Goal: Task Accomplishment & Management: Complete application form

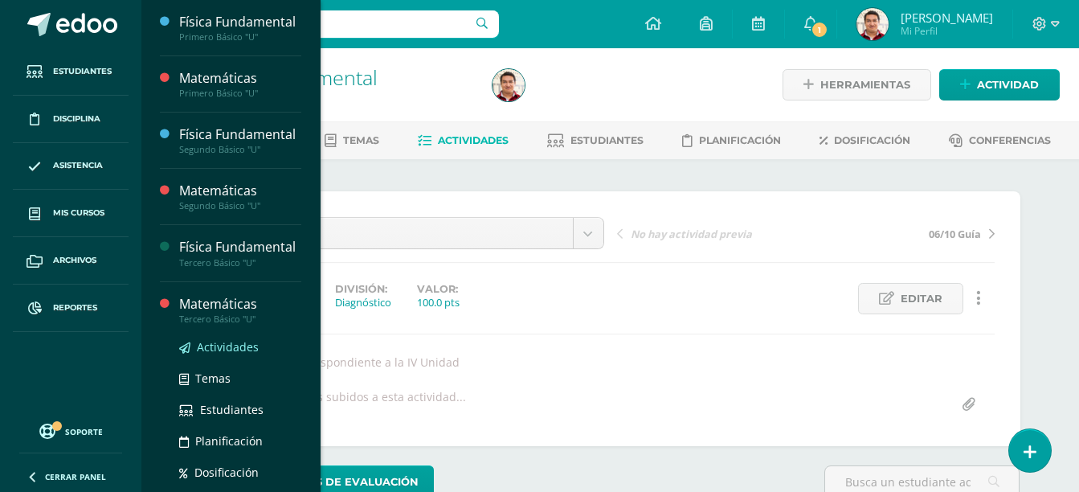
click at [245, 354] on span "Actividades" at bounding box center [228, 346] width 62 height 15
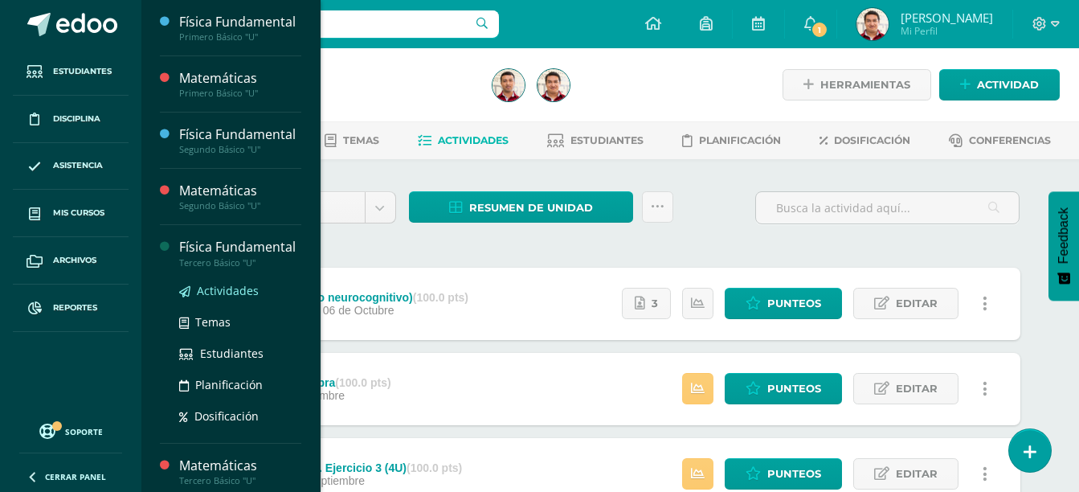
click at [237, 298] on span "Actividades" at bounding box center [228, 290] width 62 height 15
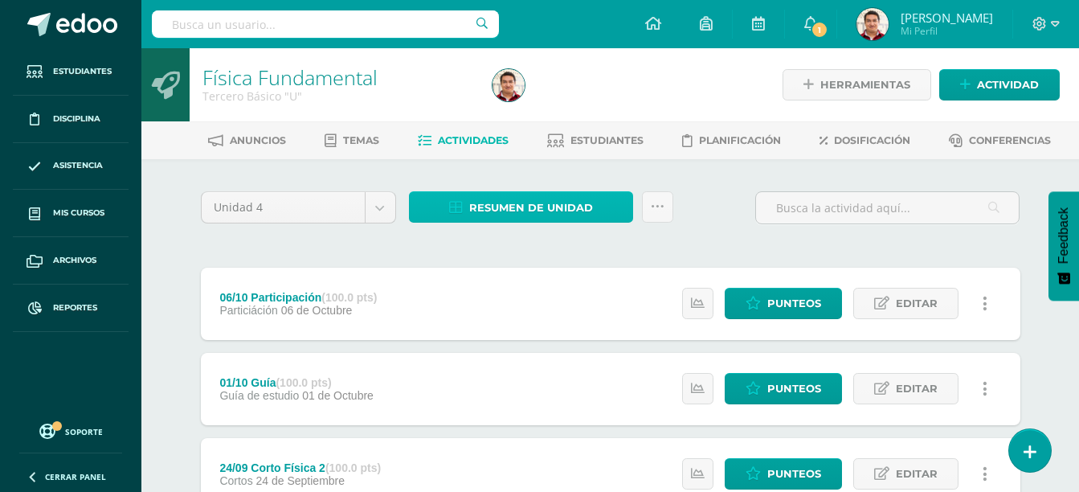
click at [559, 211] on span "Resumen de unidad" at bounding box center [531, 208] width 124 height 30
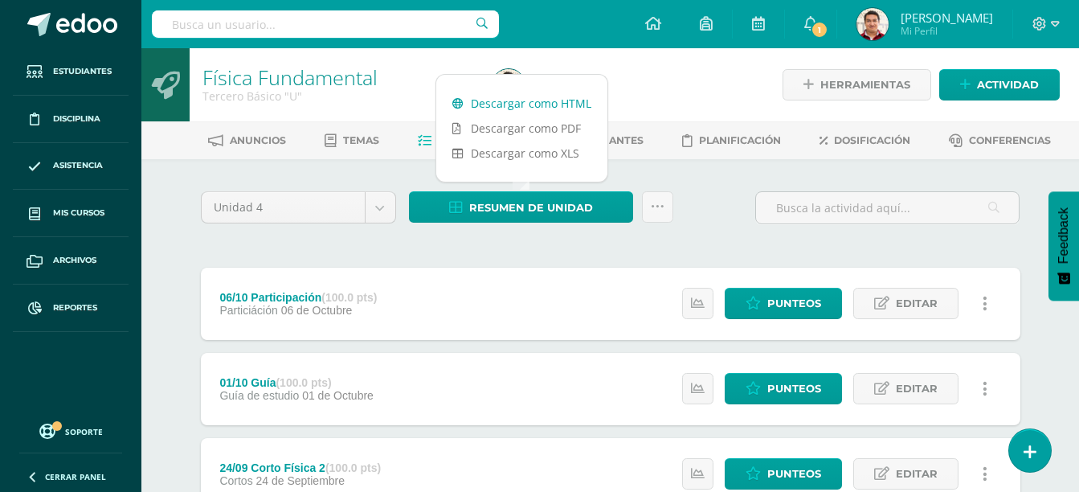
click at [554, 97] on link "Descargar como HTML" at bounding box center [521, 103] width 171 height 25
click at [543, 159] on link "Descargar como XLS" at bounding box center [521, 153] width 171 height 25
click at [721, 230] on div "Unidad 4 Unidad 1 Unidad 2 Unidad 3 Unidad 4 Resumen de unidad Subir actividade…" at bounding box center [611, 214] width 833 height 46
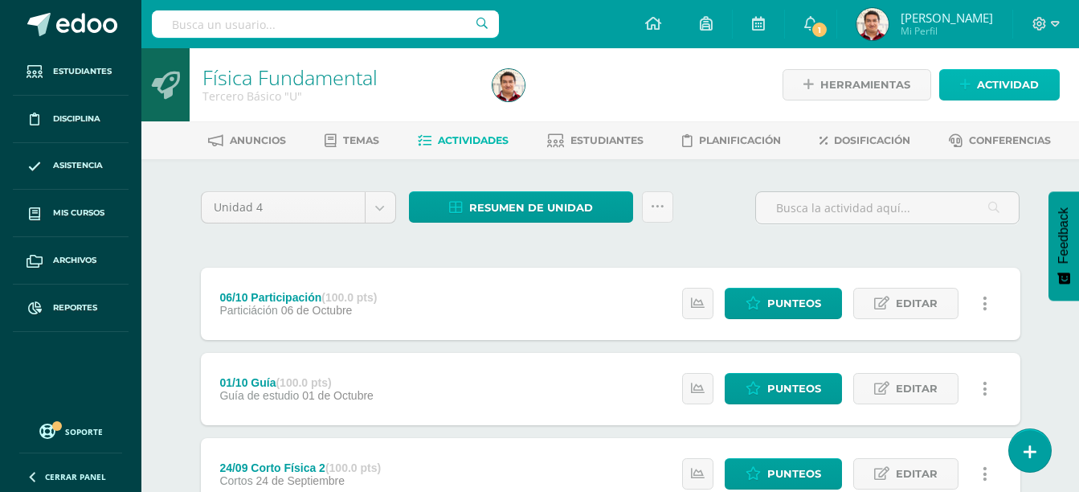
click at [1003, 86] on span "Actividad" at bounding box center [1008, 85] width 62 height 30
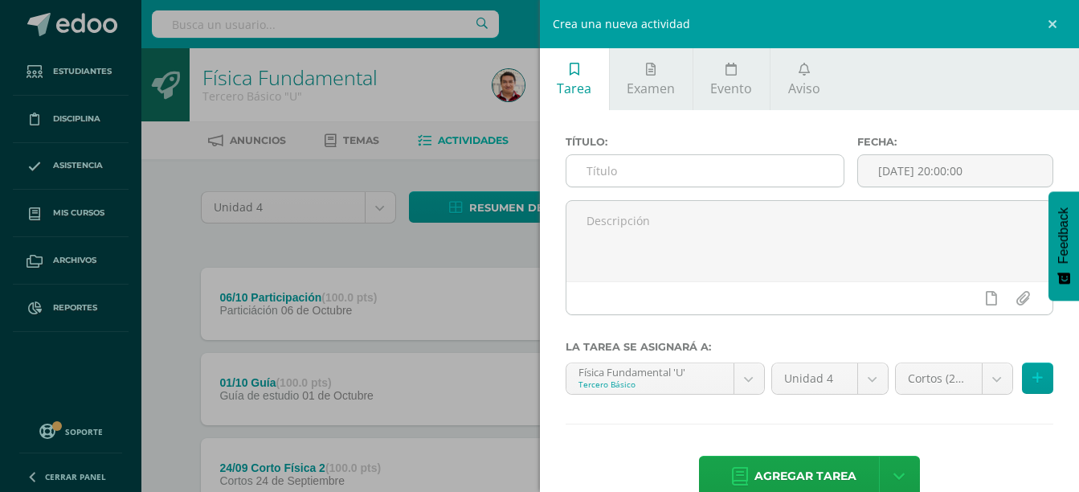
click at [741, 172] on input "text" at bounding box center [706, 170] width 278 height 31
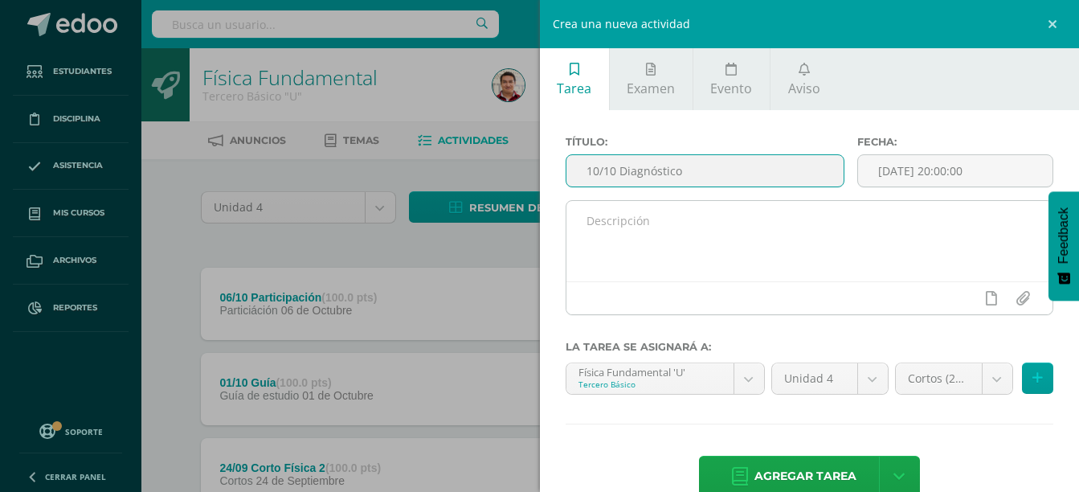
type input "10/10 Diagnóstico"
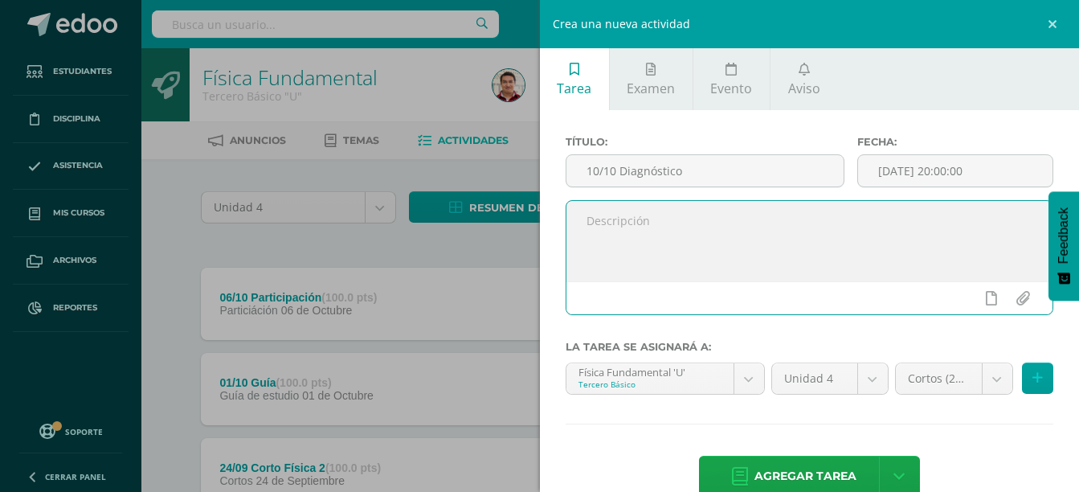
click at [670, 263] on textarea at bounding box center [810, 241] width 487 height 80
type textarea "Diagnóstico IV Unidad"
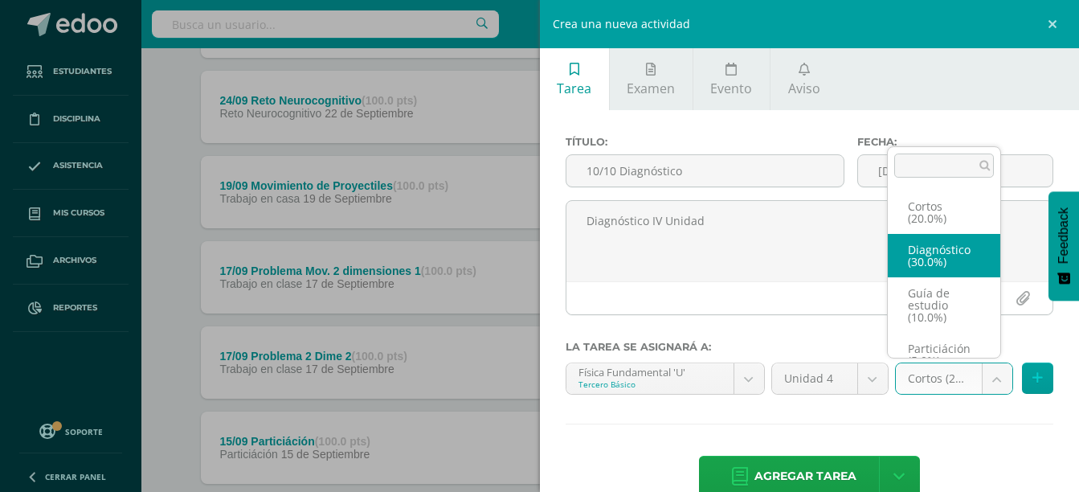
select select "203349"
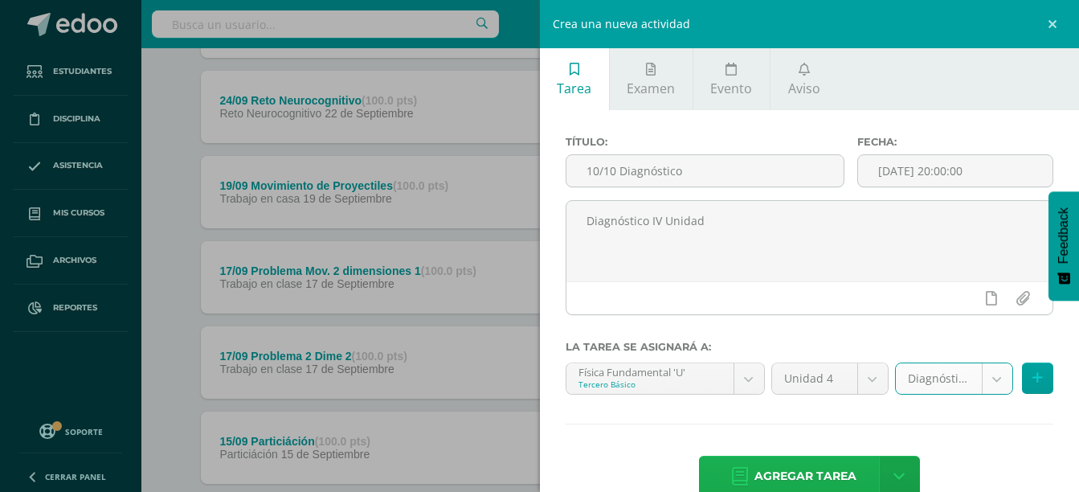
click at [809, 467] on span "Agregar tarea" at bounding box center [806, 476] width 102 height 39
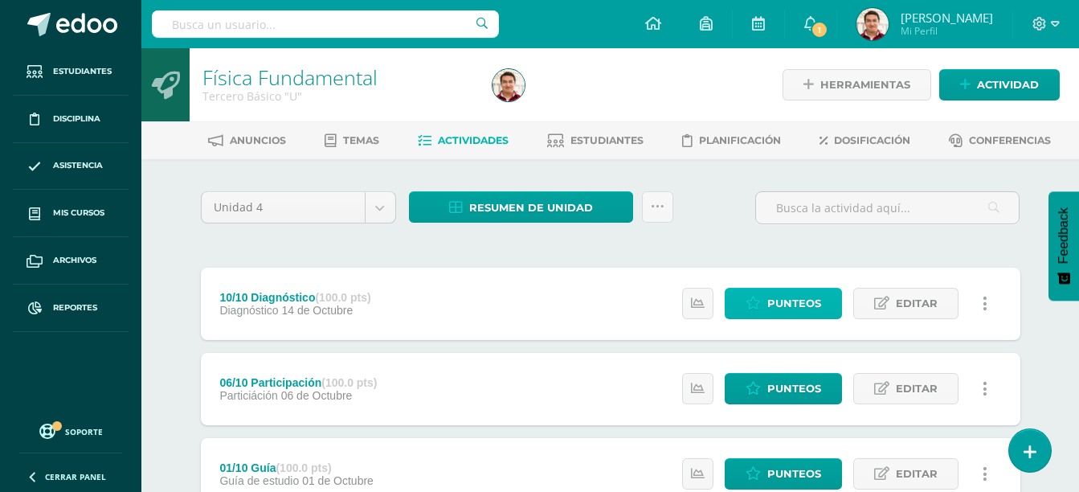
click at [784, 311] on span "Punteos" at bounding box center [795, 304] width 54 height 30
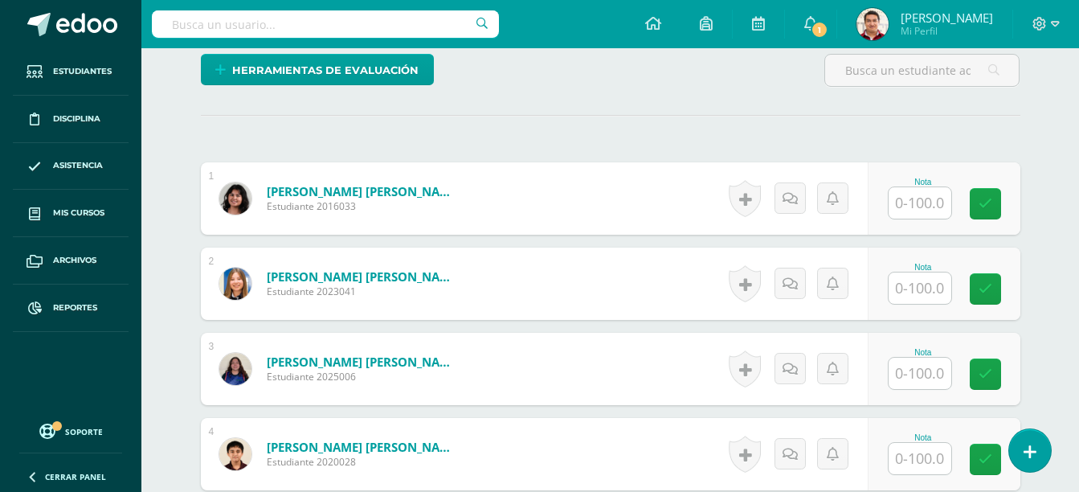
scroll to position [412, 0]
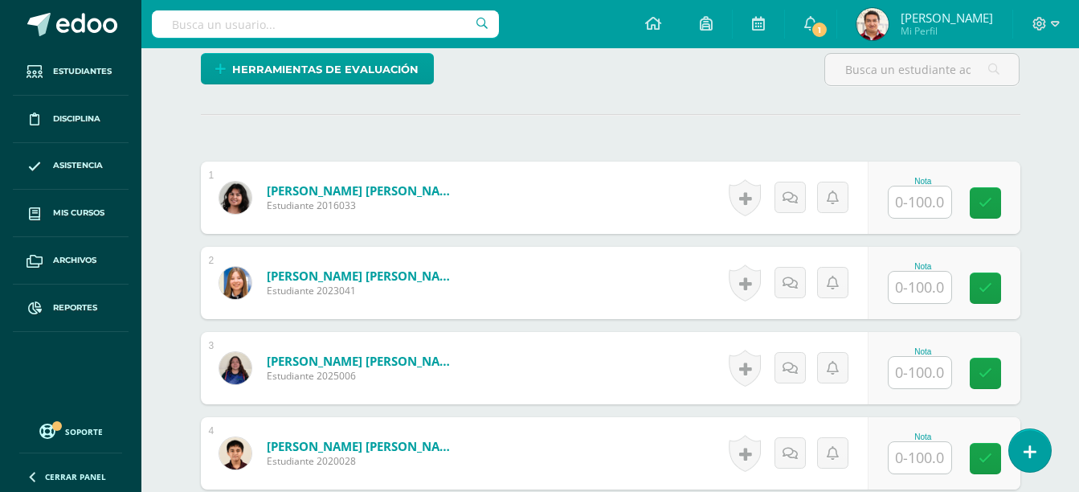
click at [907, 290] on input "text" at bounding box center [920, 287] width 63 height 31
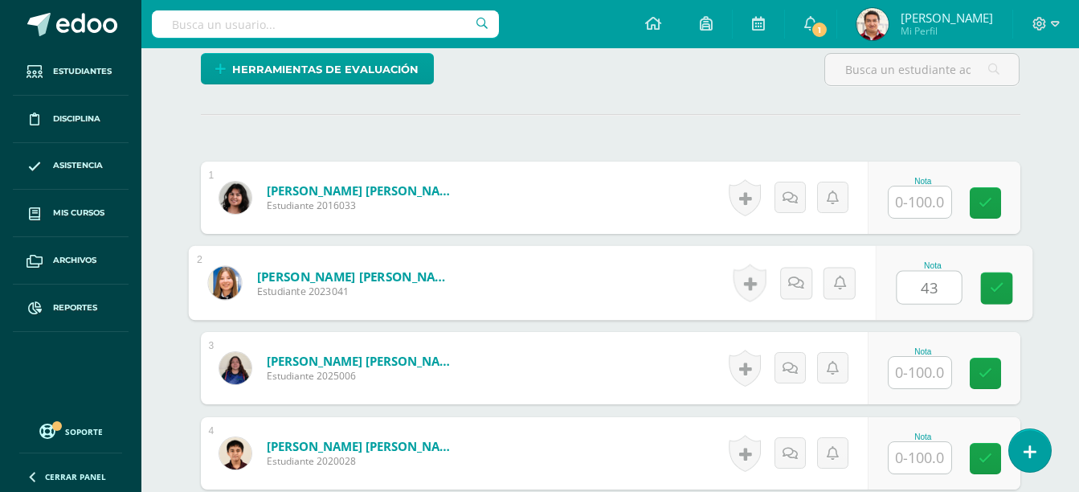
type input "43"
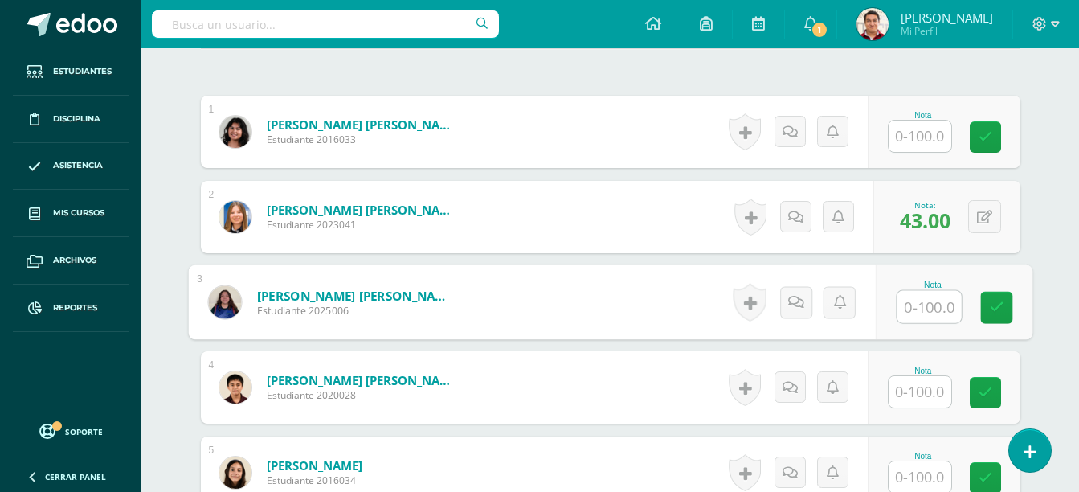
scroll to position [482, 0]
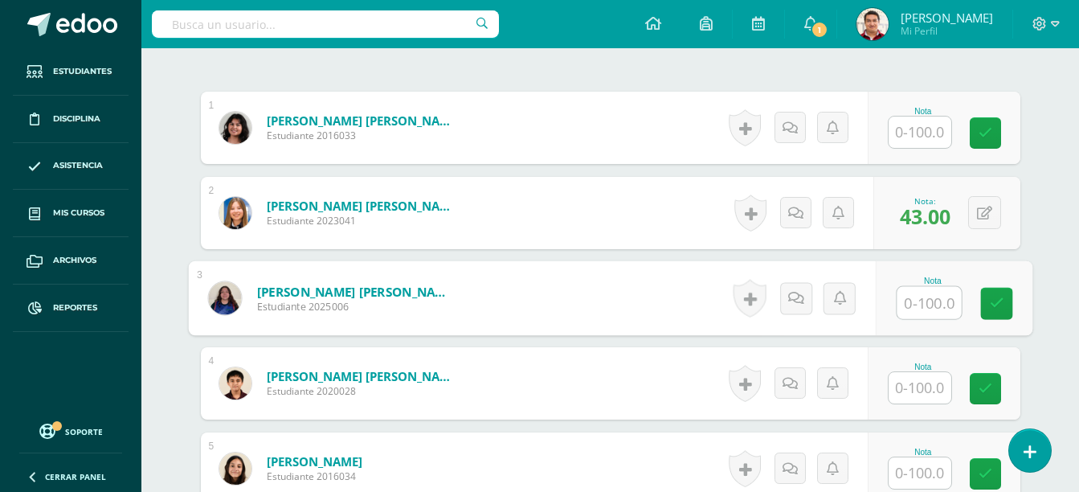
click at [917, 379] on input "text" at bounding box center [920, 387] width 63 height 31
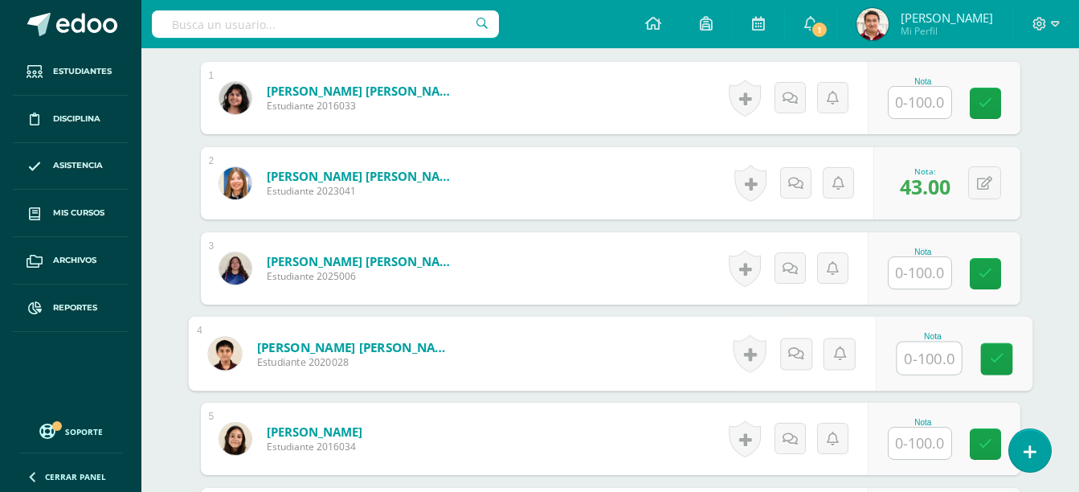
scroll to position [513, 0]
type input "68"
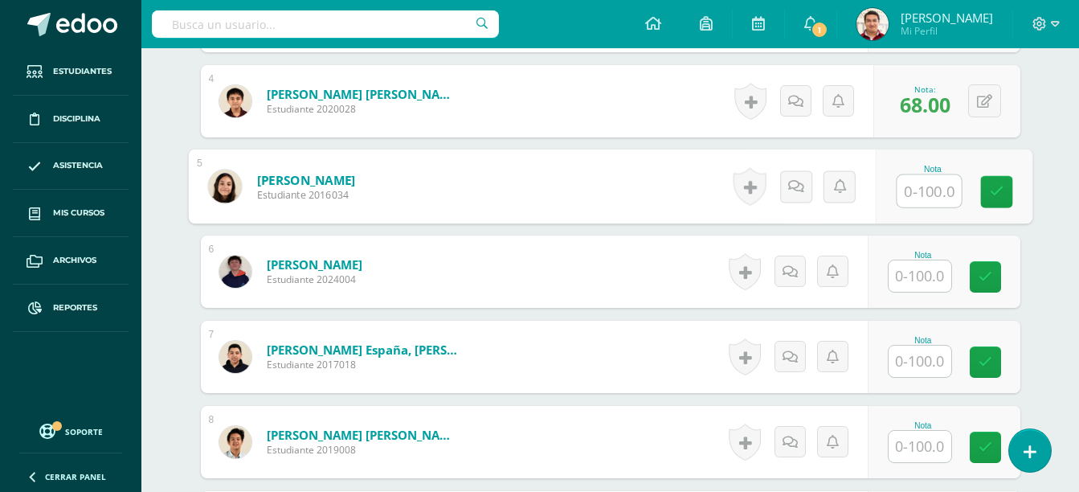
scroll to position [765, 0]
click at [921, 360] on input "text" at bounding box center [920, 360] width 63 height 31
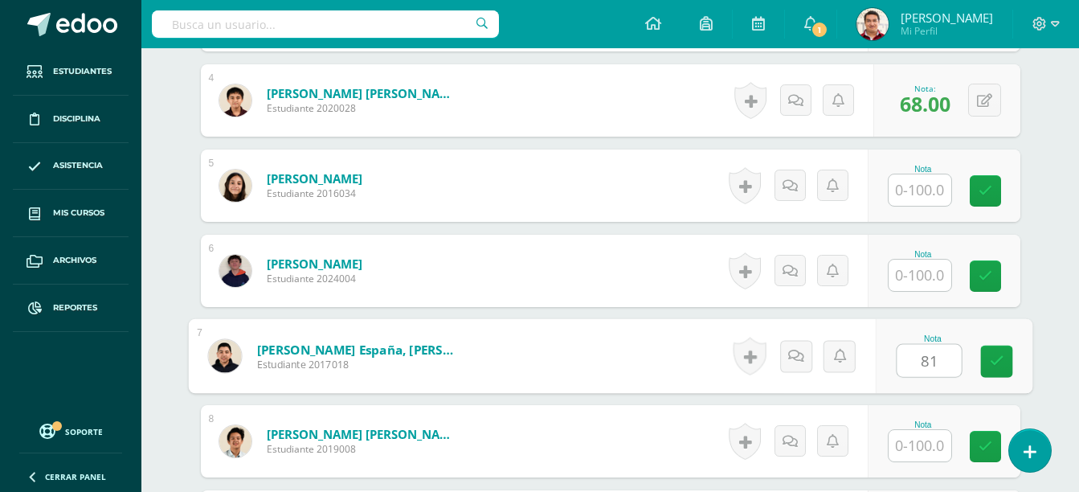
type input "81"
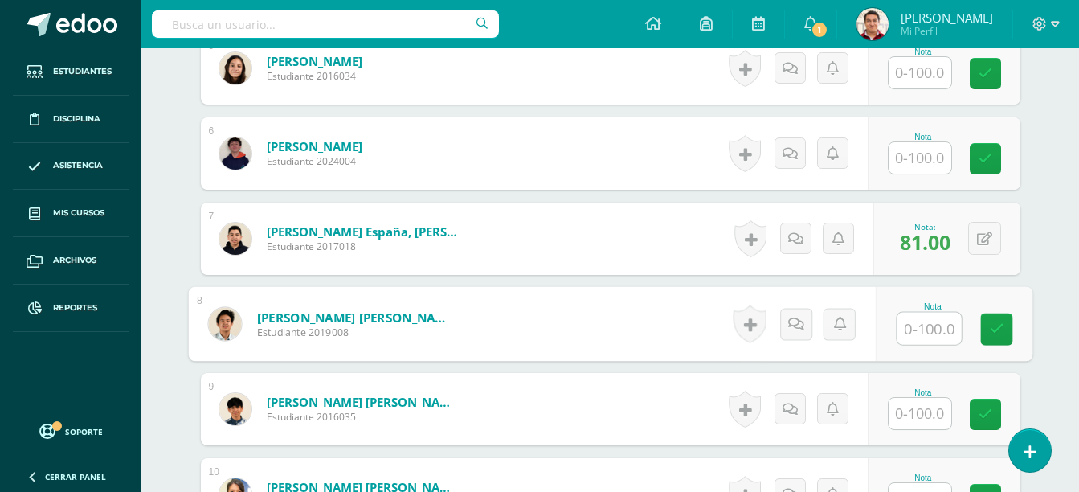
scroll to position [886, 0]
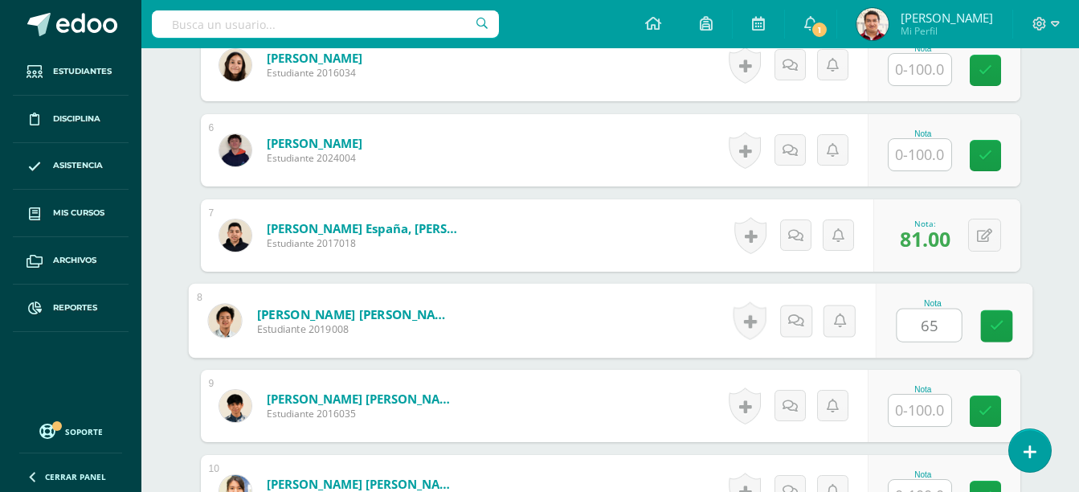
type input "65"
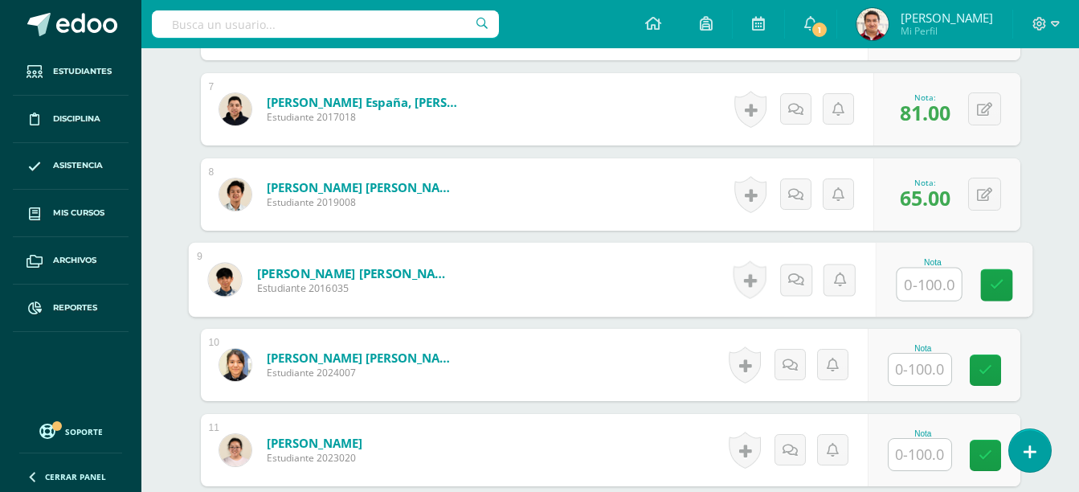
scroll to position [1013, 0]
type input "51"
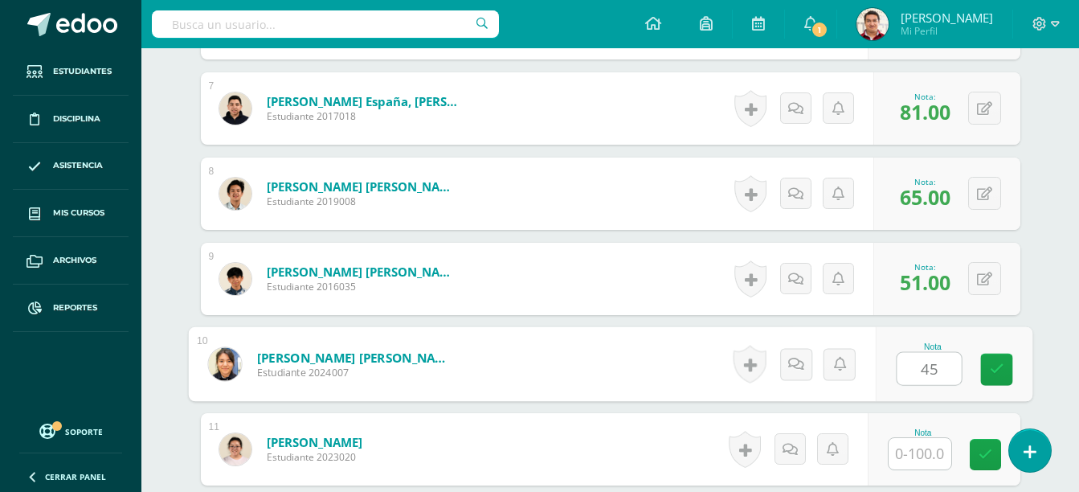
type input "45"
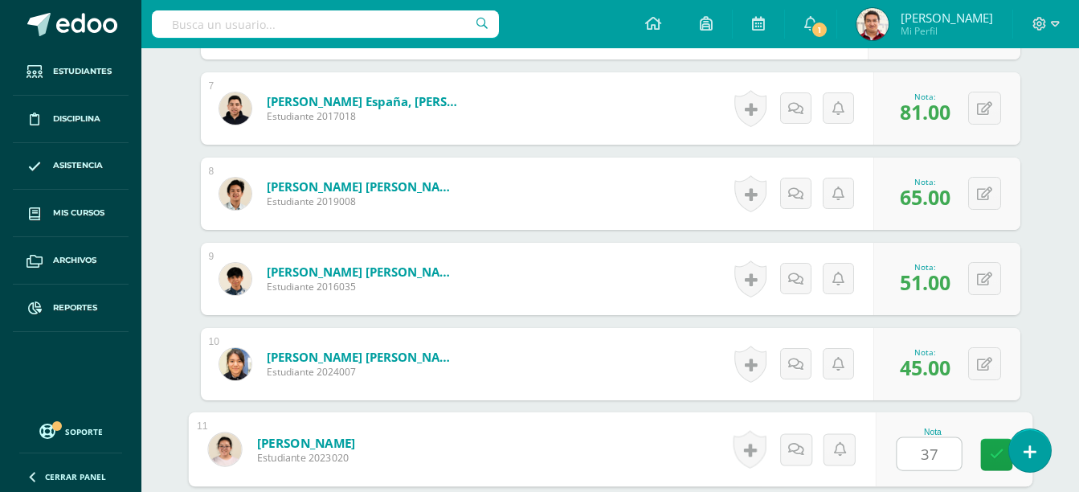
type input "37"
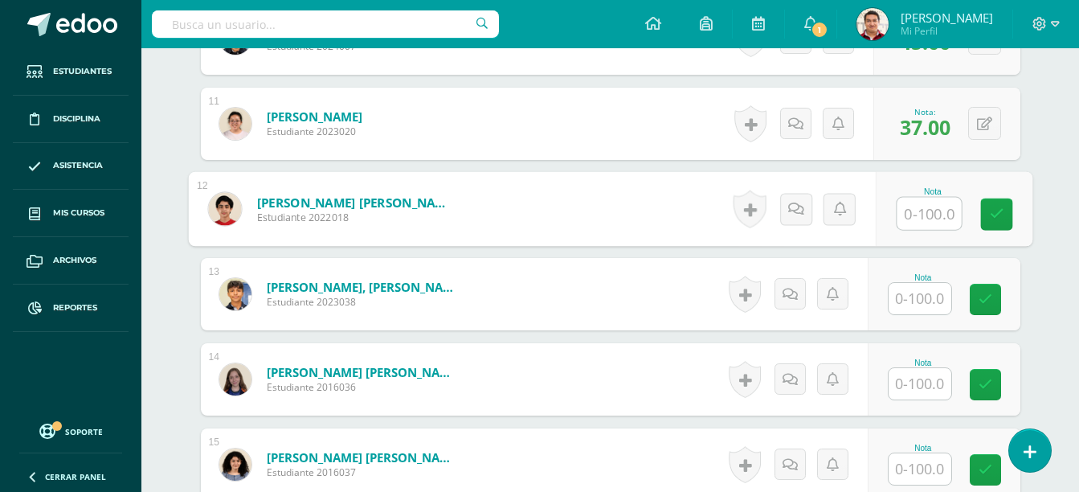
scroll to position [1344, 0]
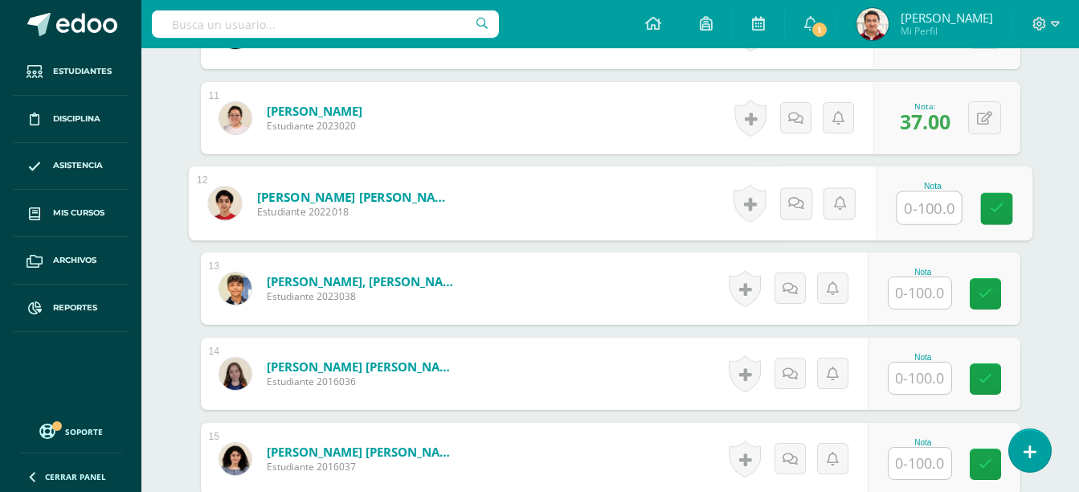
click at [934, 385] on input "text" at bounding box center [920, 378] width 63 height 31
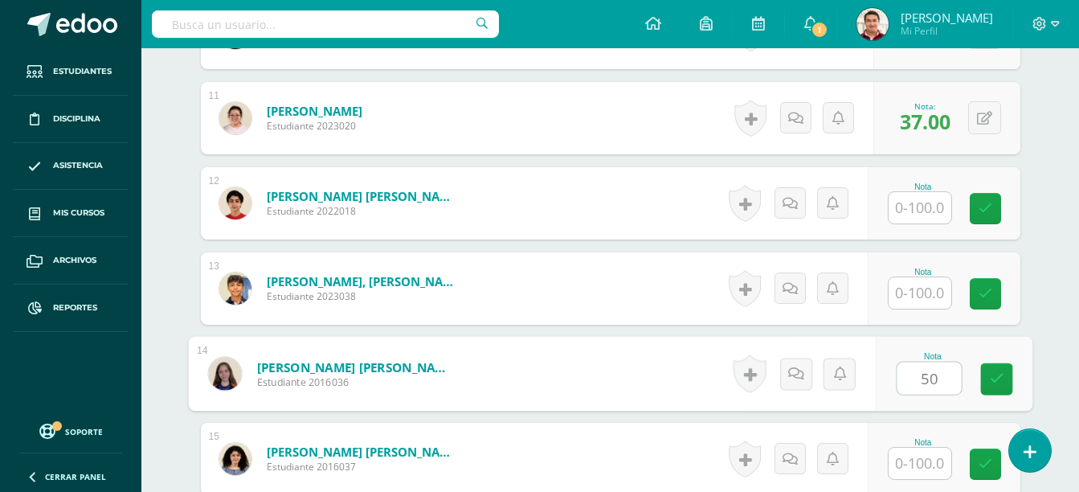
type input "50"
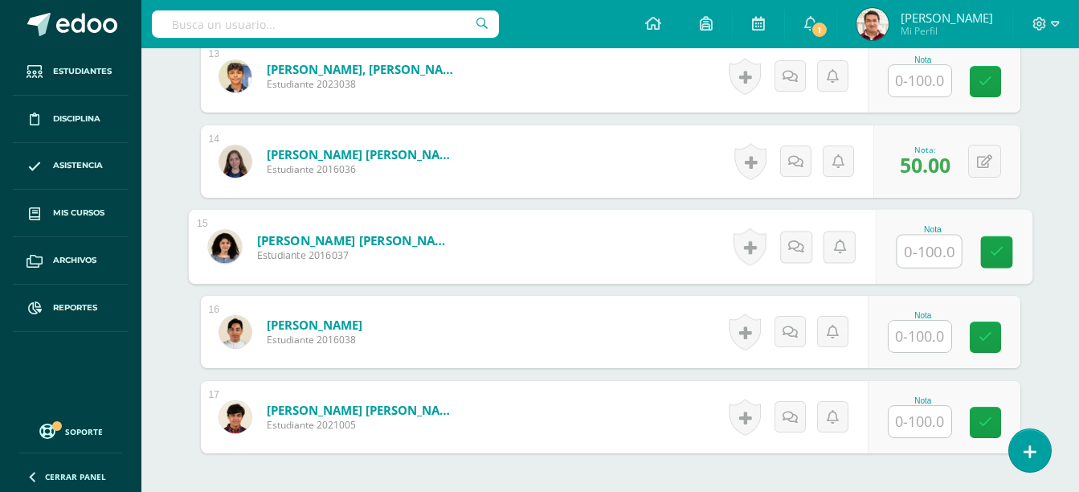
scroll to position [1557, 0]
click at [923, 342] on input "text" at bounding box center [920, 335] width 63 height 31
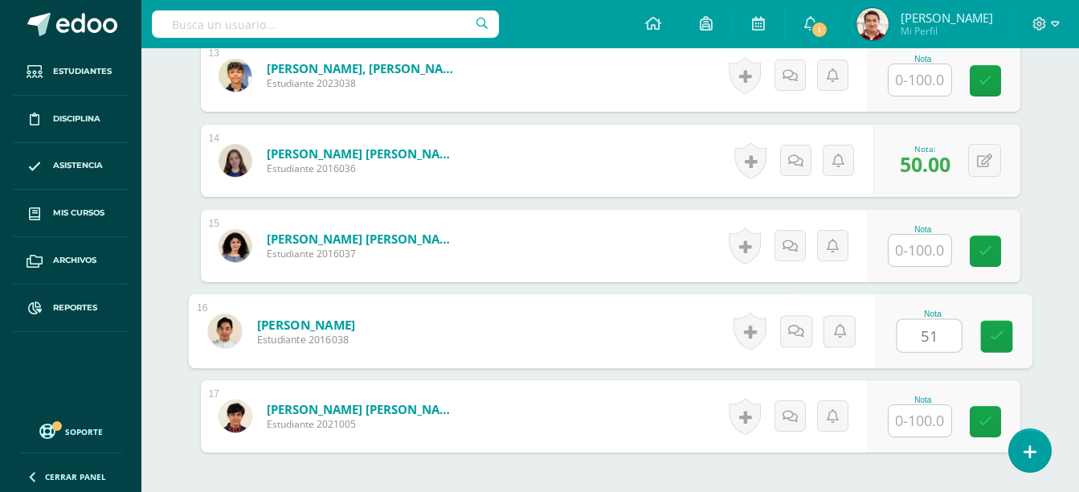
type input "51"
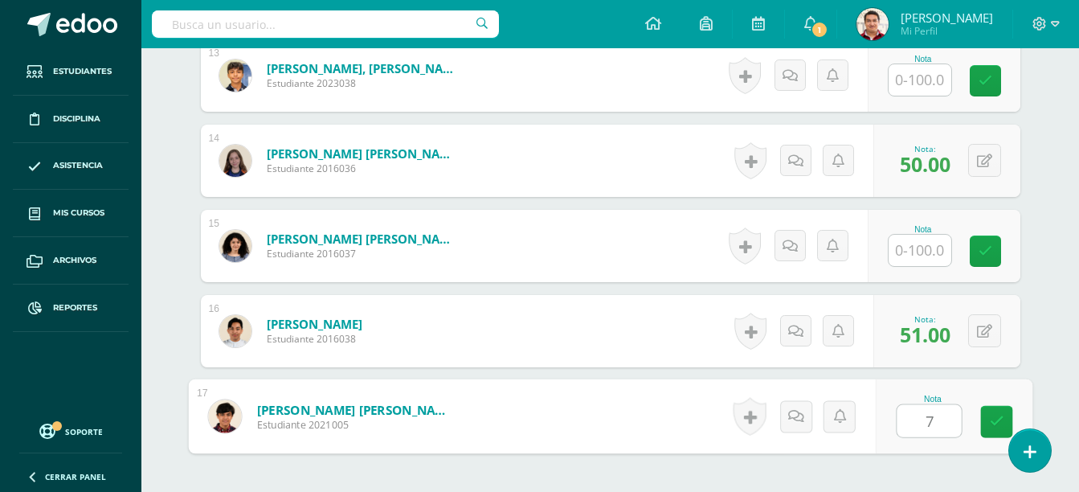
type input "78"
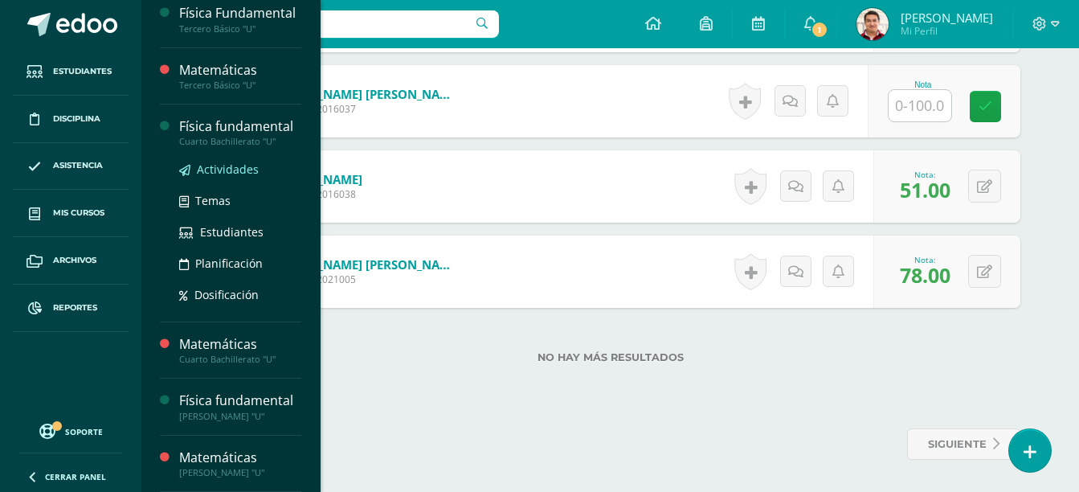
scroll to position [289, 0]
click at [240, 169] on span "Actividades" at bounding box center [228, 169] width 62 height 15
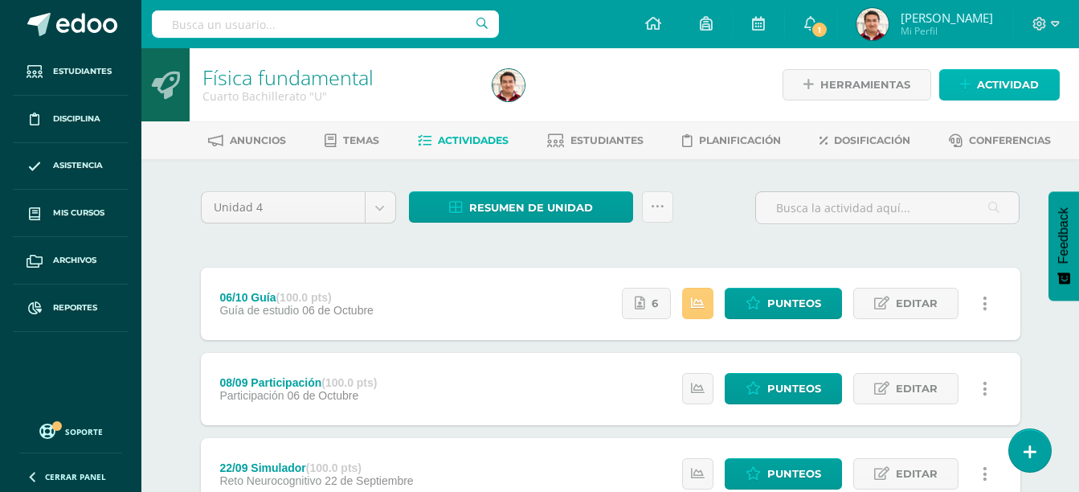
click at [1004, 88] on span "Actividad" at bounding box center [1008, 85] width 62 height 30
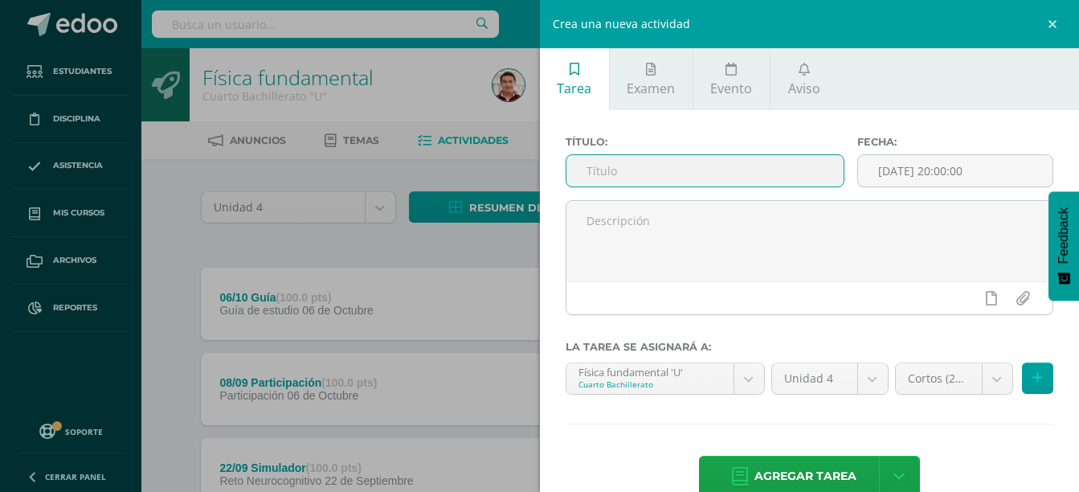
click at [707, 171] on input "text" at bounding box center [706, 170] width 278 height 31
drag, startPoint x: 738, startPoint y: 168, endPoint x: 686, endPoint y: 178, distance: 53.3
click at [686, 178] on input "10/10 Diagnóstico Física" at bounding box center [706, 170] width 278 height 31
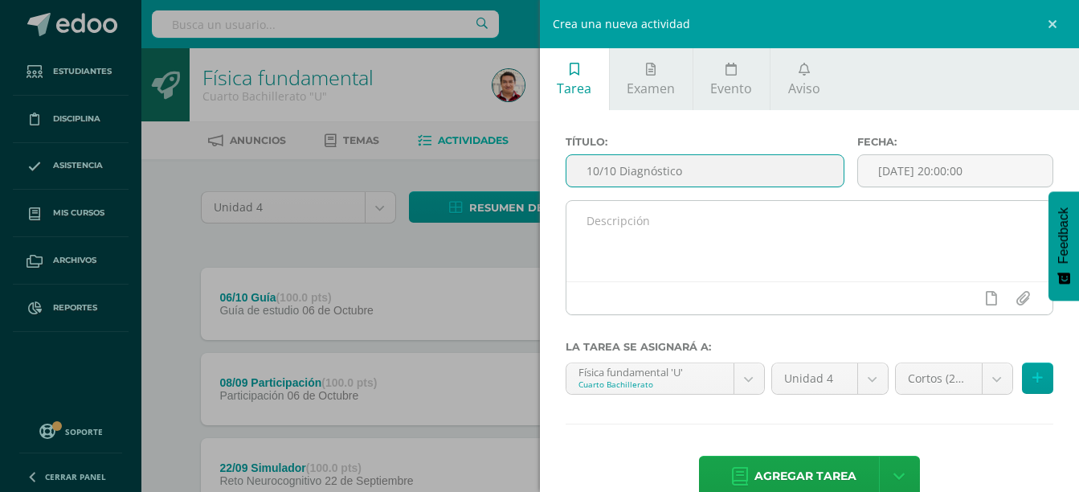
type input "10/10 Diagnóstico"
click at [644, 253] on textarea at bounding box center [810, 241] width 487 height 80
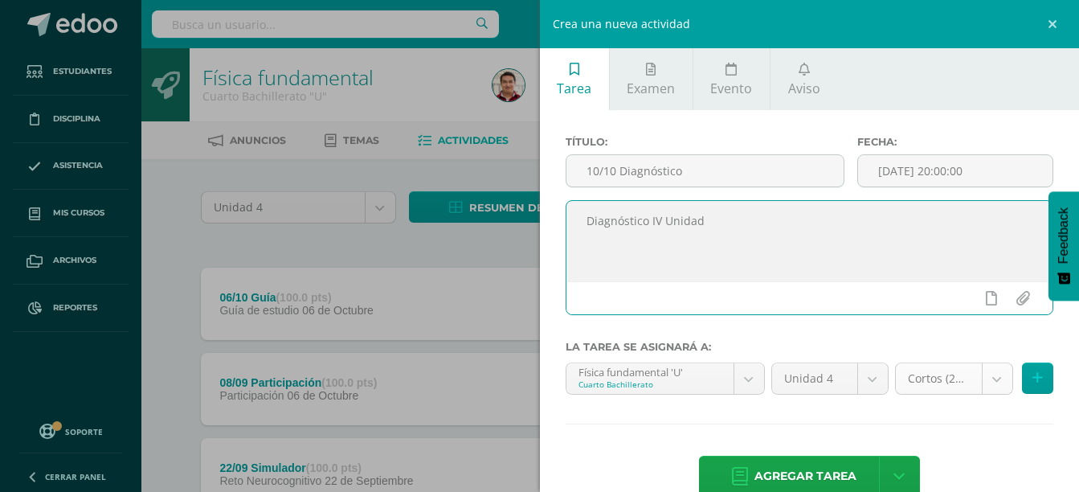
type textarea "Diagnóstico IV Unidad"
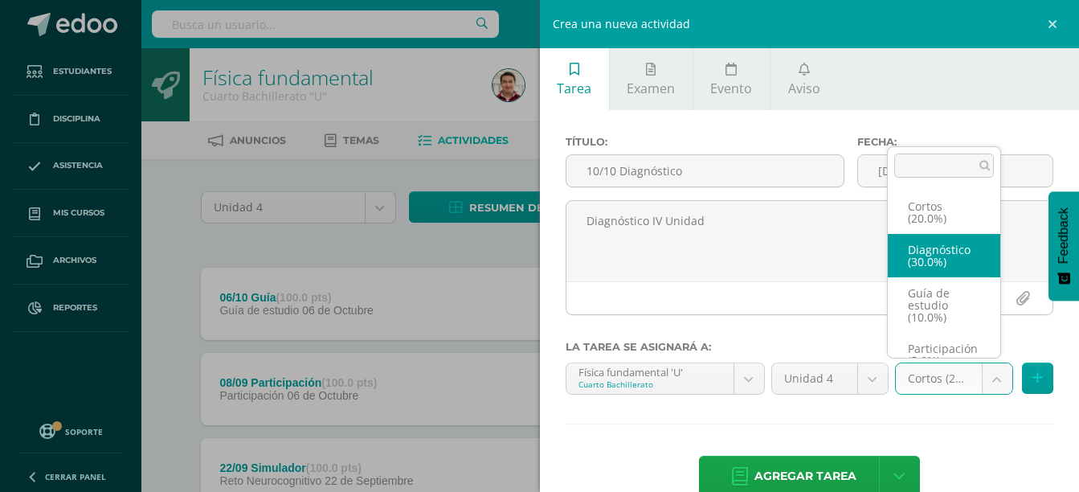
select select "203381"
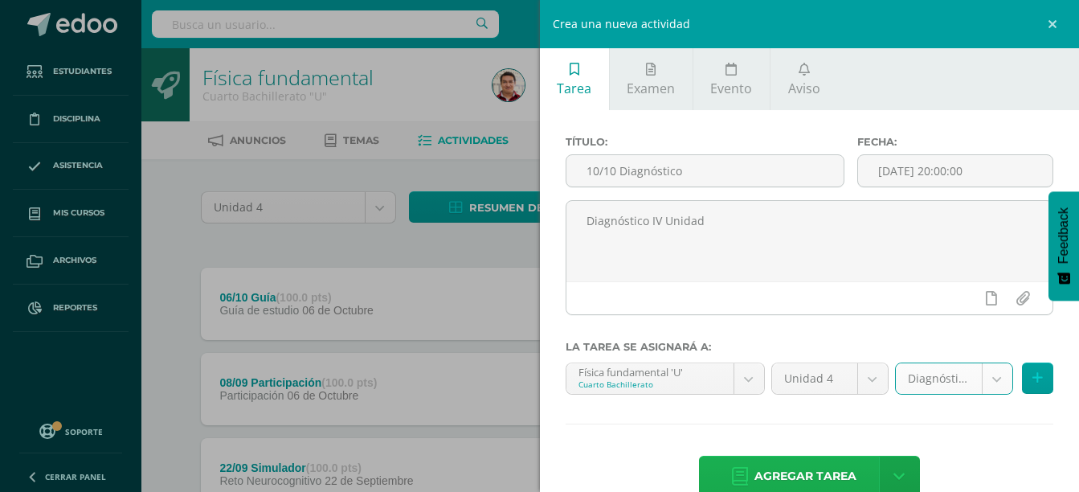
click at [916, 182] on input "[DATE] 20:00:00" at bounding box center [955, 170] width 195 height 31
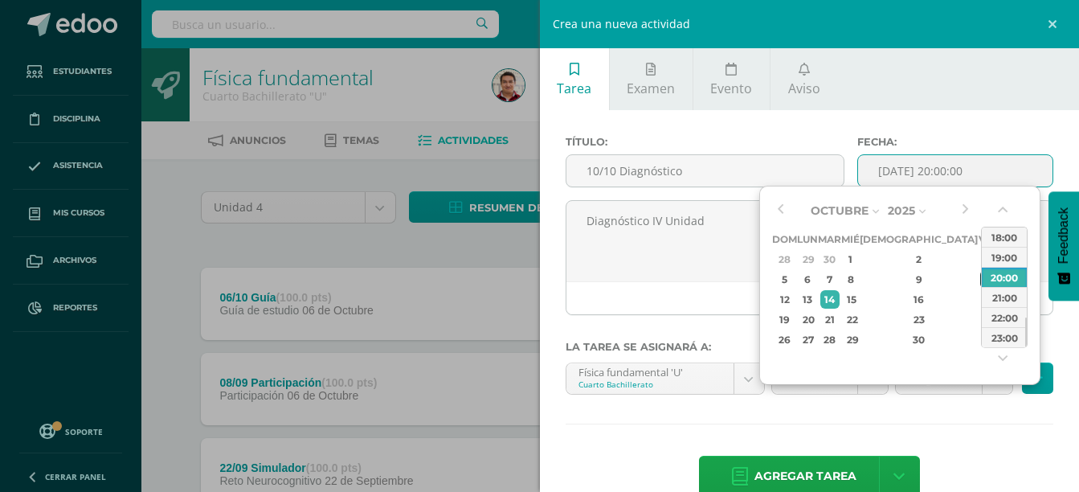
click at [981, 281] on div "10" at bounding box center [988, 279] width 14 height 18
type input "2025-10-10 20:00"
click at [818, 473] on span "Agregar tarea" at bounding box center [806, 476] width 102 height 39
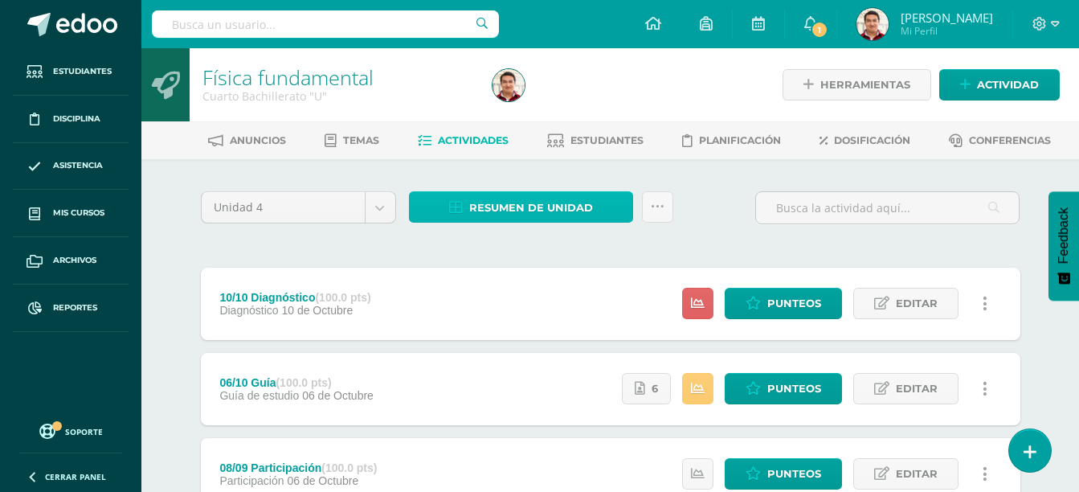
click at [530, 216] on span "Resumen de unidad" at bounding box center [531, 208] width 124 height 30
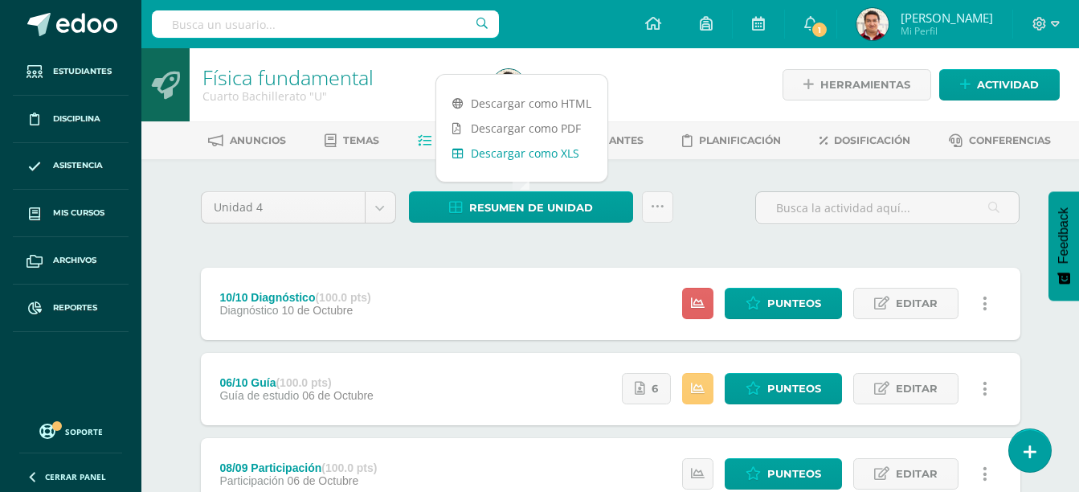
click at [551, 160] on link "Descargar como XLS" at bounding box center [521, 153] width 171 height 25
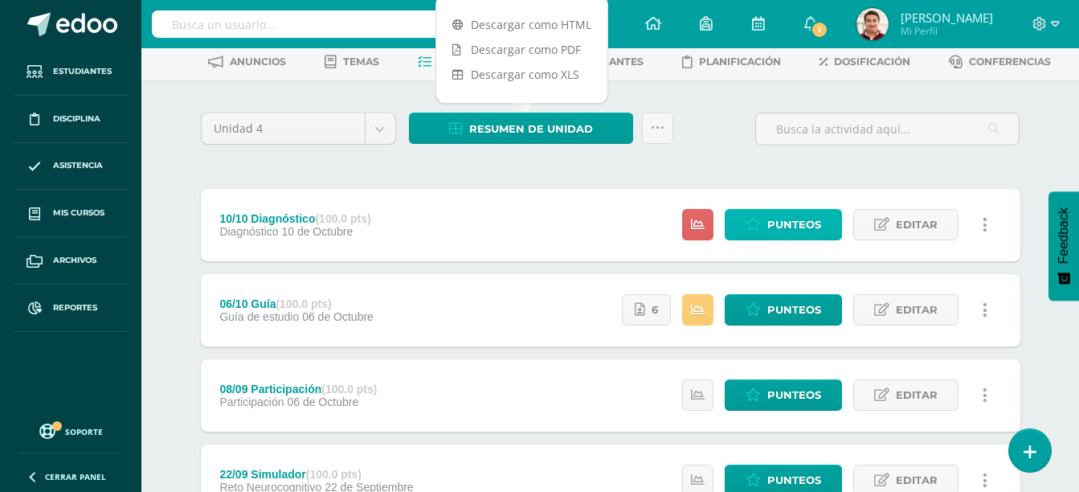
click at [791, 221] on span "Punteos" at bounding box center [795, 225] width 54 height 30
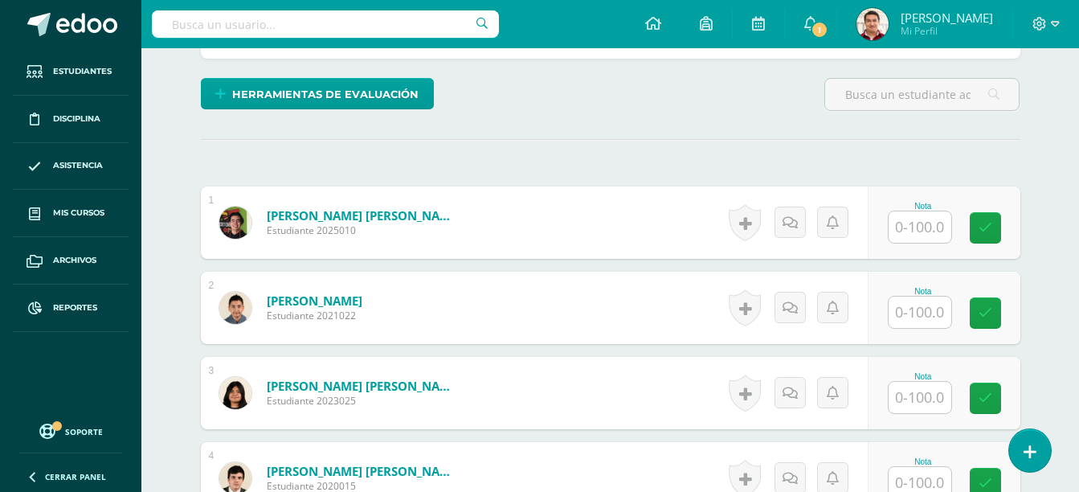
scroll to position [388, 0]
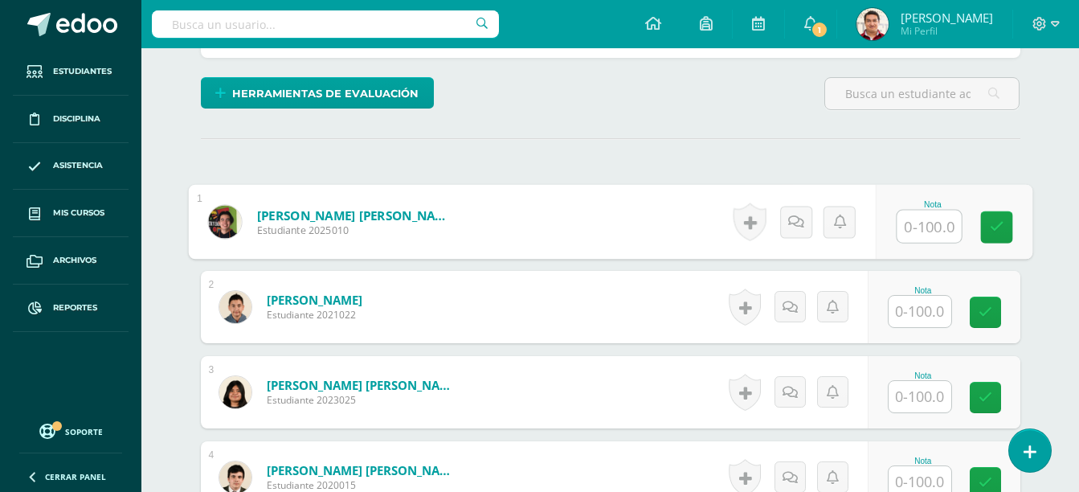
click at [928, 220] on input "text" at bounding box center [929, 227] width 64 height 32
type input "66"
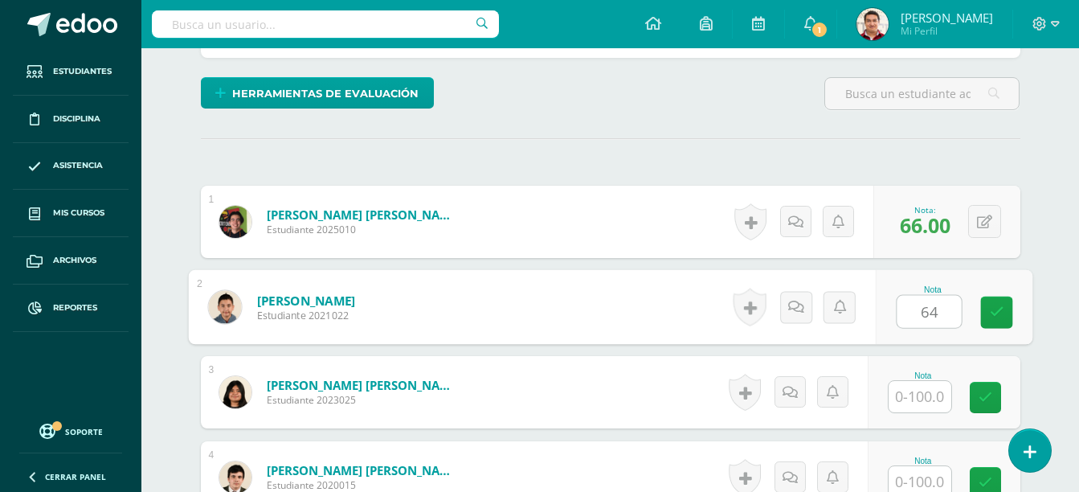
type input "64"
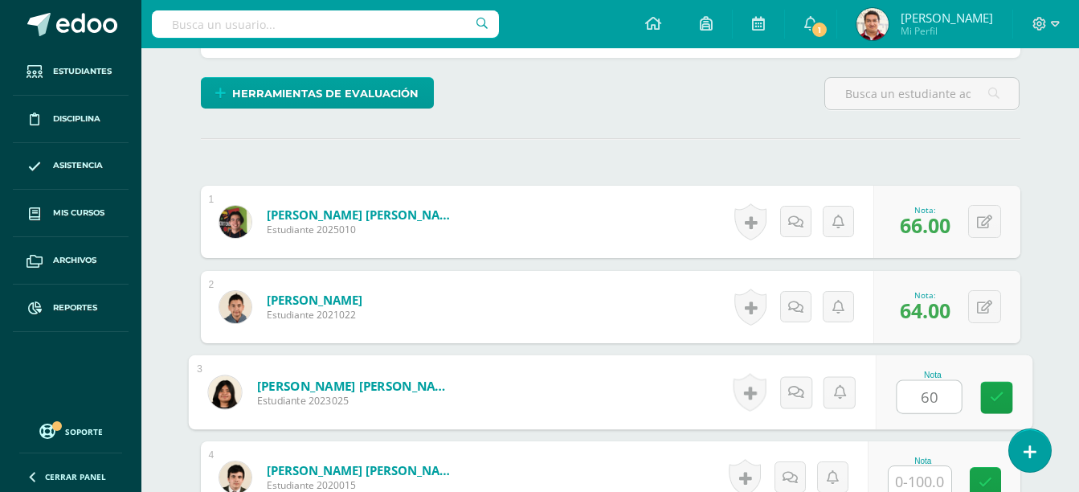
type input "60"
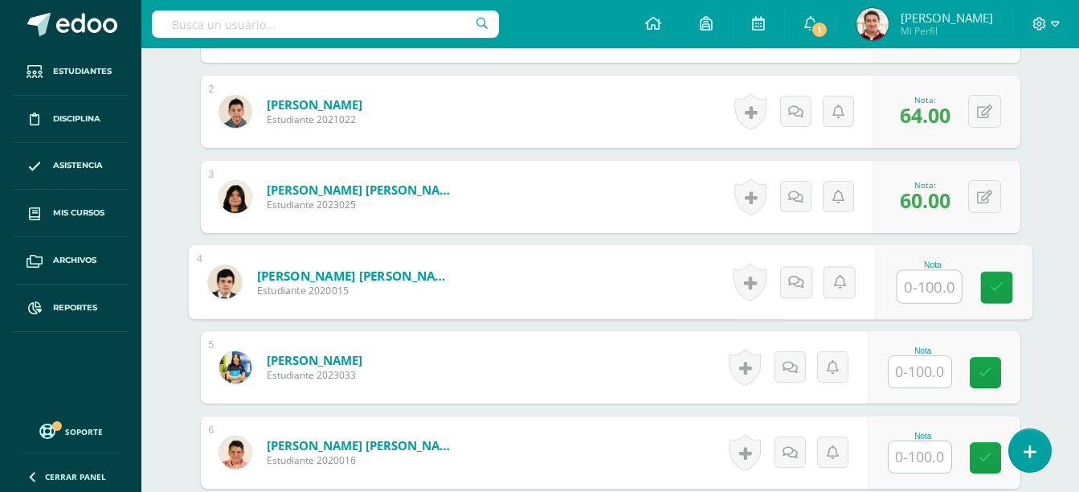
scroll to position [585, 0]
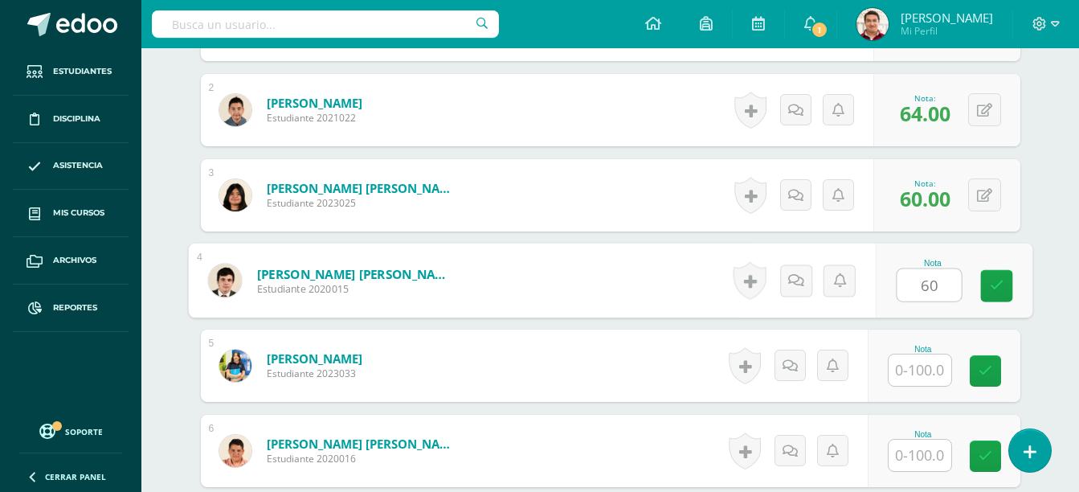
type input "60"
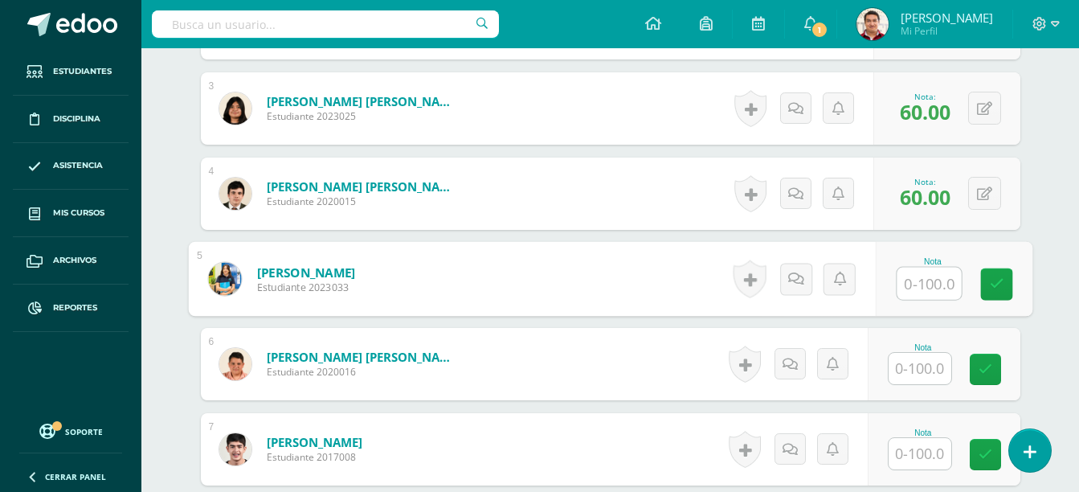
scroll to position [673, 0]
click at [920, 372] on input "text" at bounding box center [920, 367] width 63 height 31
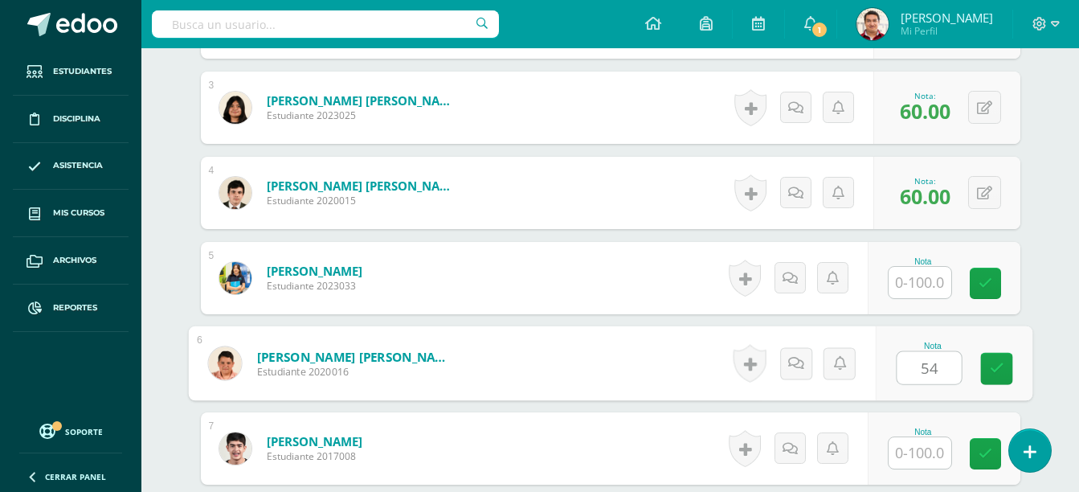
type input "54"
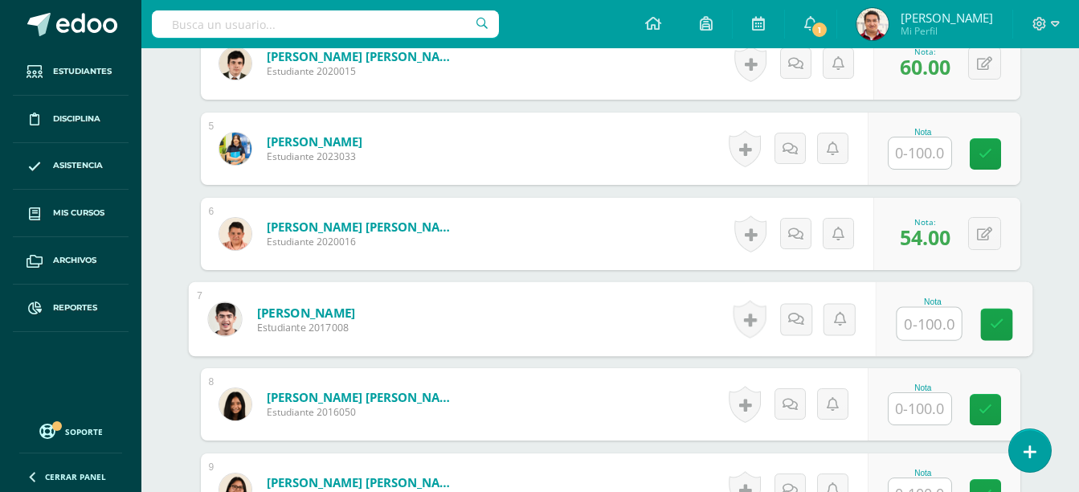
scroll to position [804, 0]
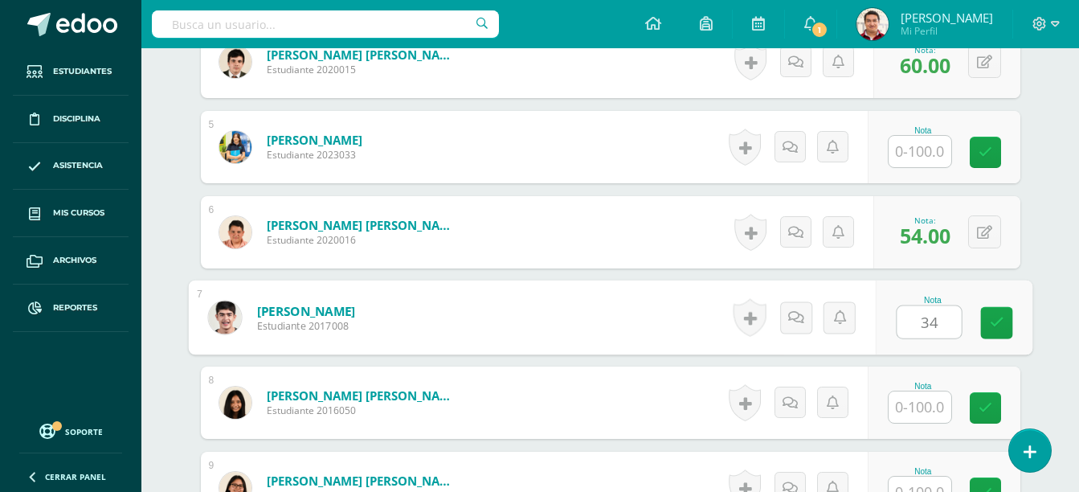
type input "34"
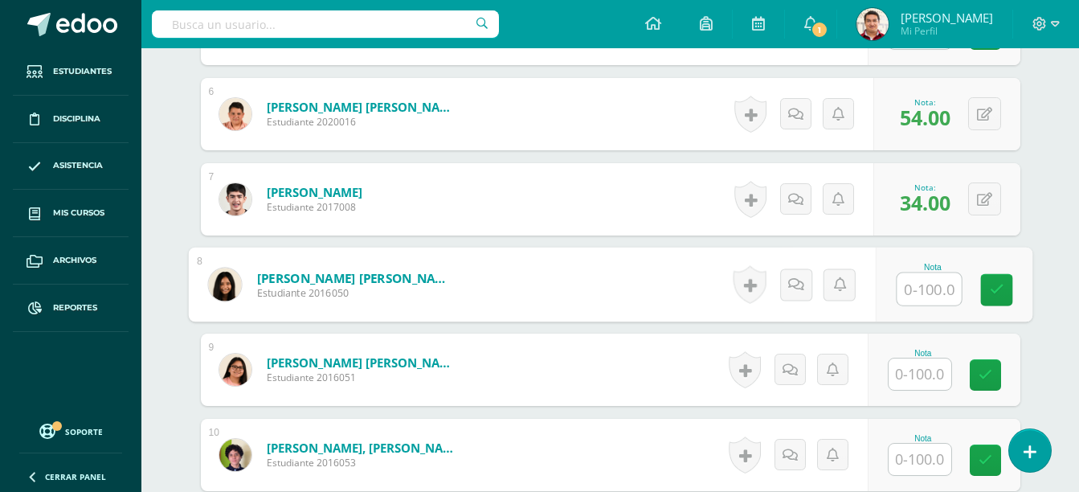
scroll to position [923, 0]
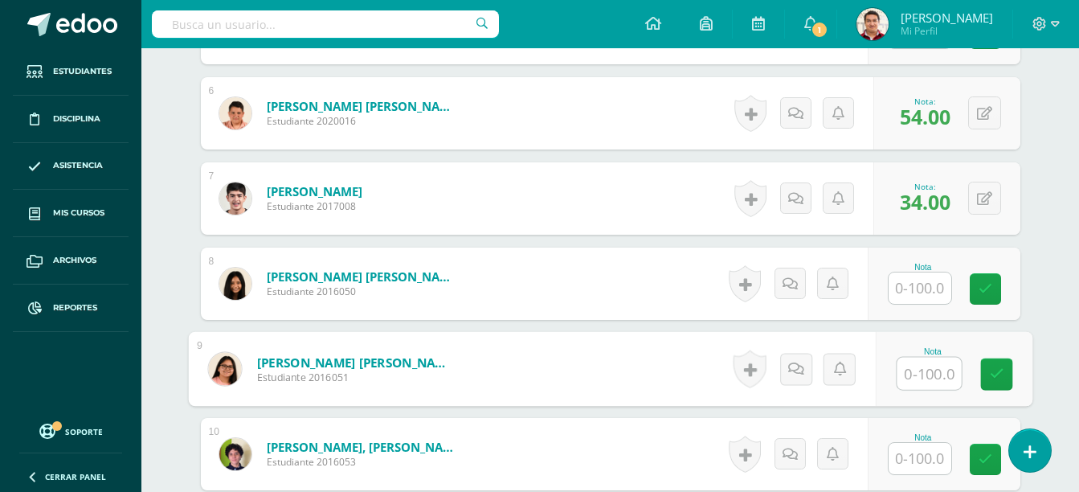
click at [927, 369] on input "text" at bounding box center [929, 374] width 64 height 32
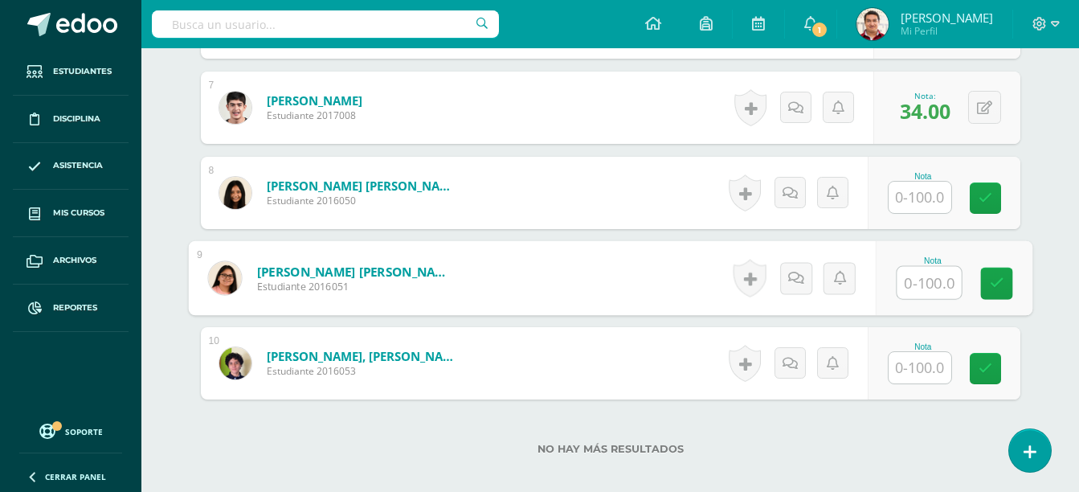
scroll to position [1017, 0]
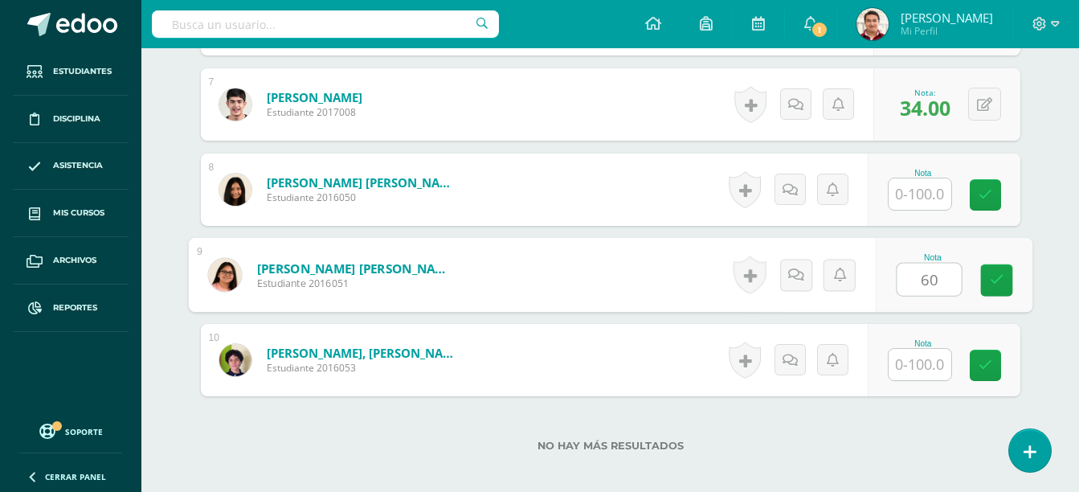
type input "60"
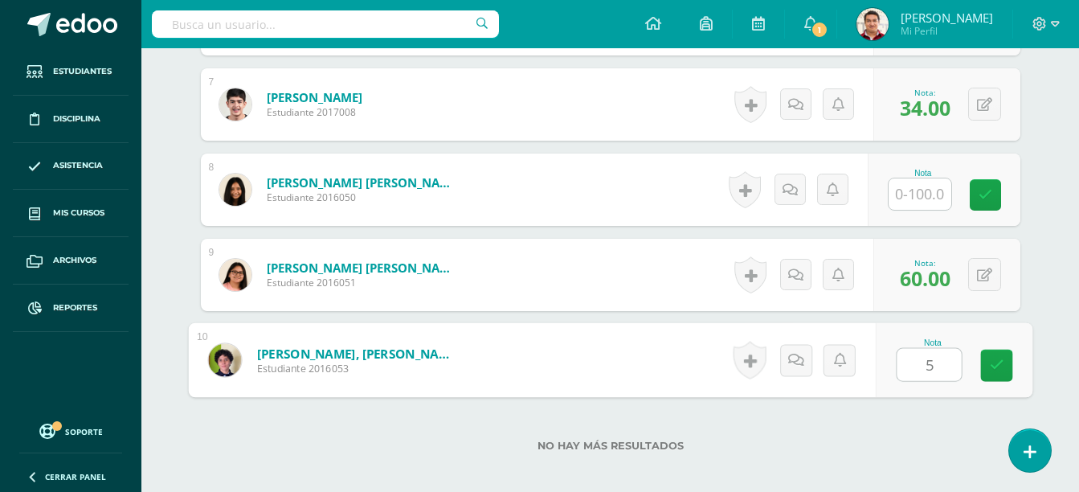
type input "52"
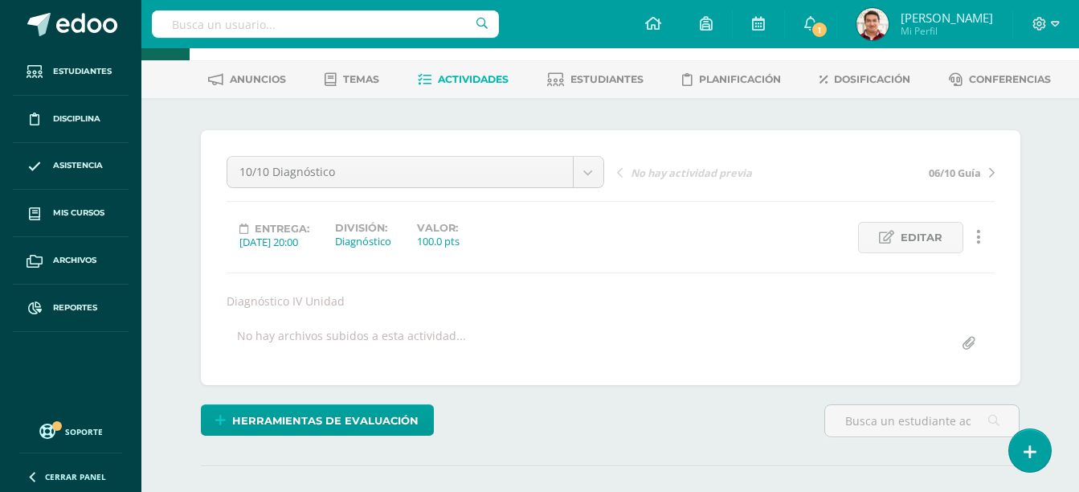
scroll to position [44, 0]
